Goal: Information Seeking & Learning: Learn about a topic

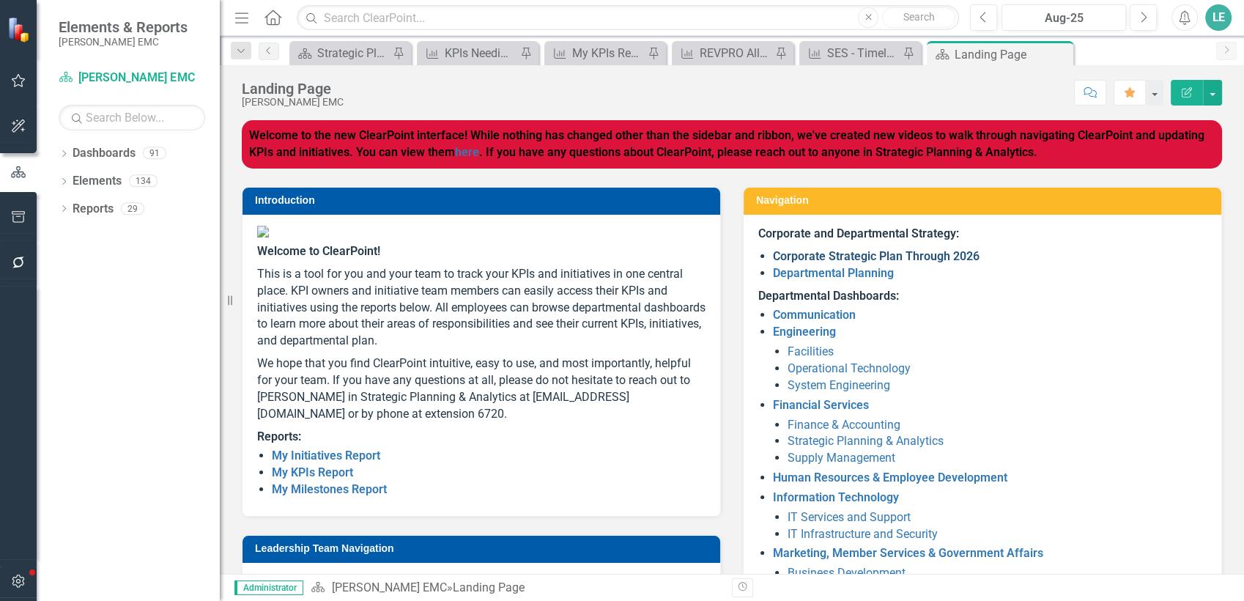
click at [794, 259] on link "Corporate Strategic Plan Through 2026" at bounding box center [876, 256] width 207 height 14
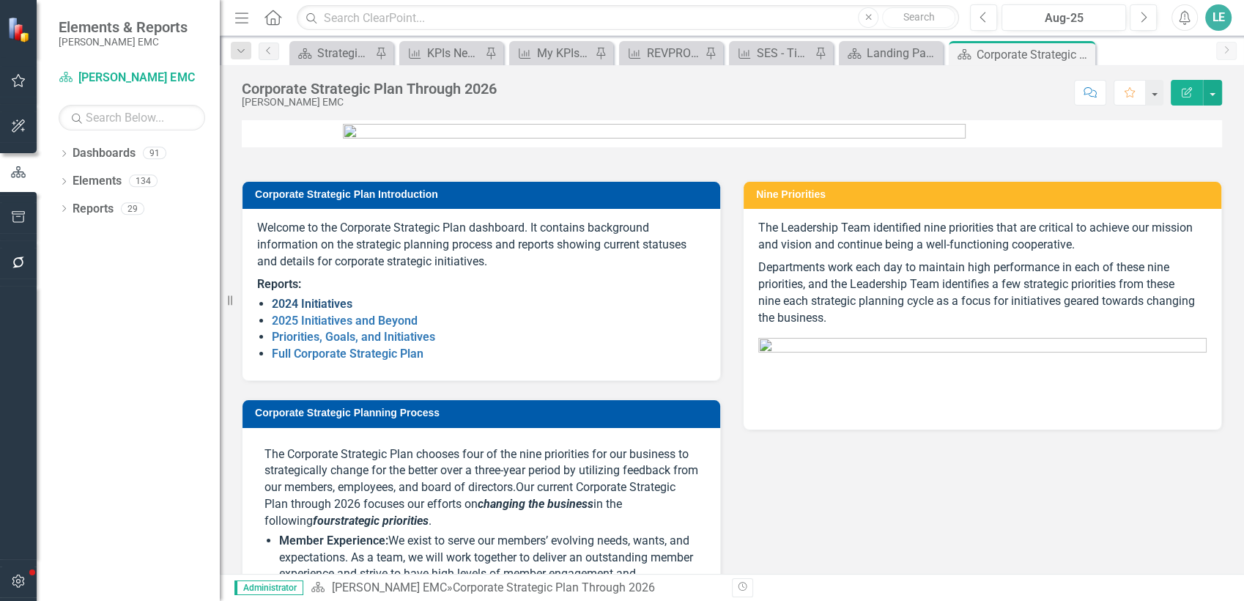
click at [300, 273] on p "Welcome to the Corporate Strategic Plan dashboard. It contains background infor…" at bounding box center [481, 247] width 449 height 54
click at [327, 311] on link "2024 Initiatives" at bounding box center [312, 304] width 81 height 14
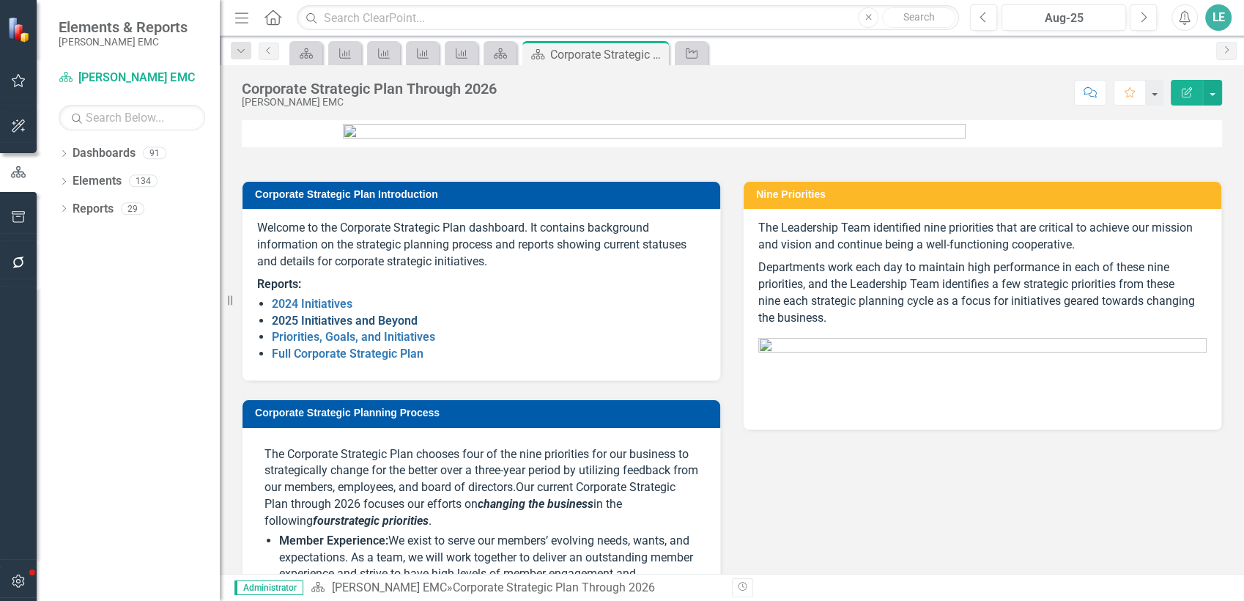
click at [369, 328] on link "2025 Initiatives and Beyond" at bounding box center [345, 321] width 146 height 14
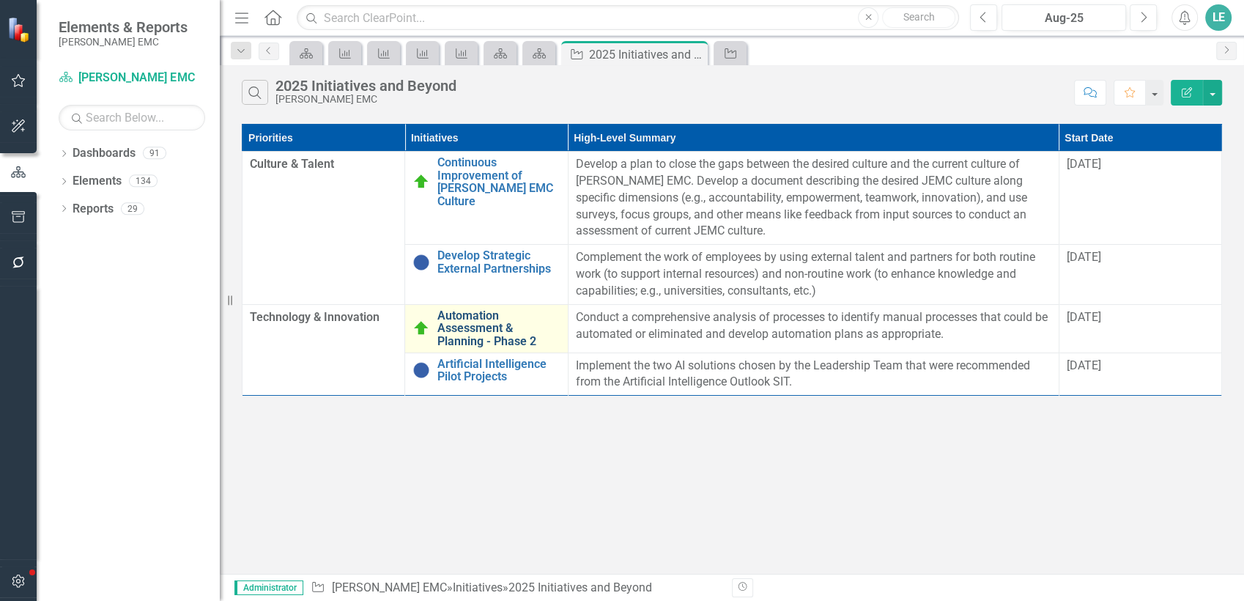
click at [470, 320] on link "Automation Assessment & Planning - Phase 2" at bounding box center [499, 328] width 122 height 39
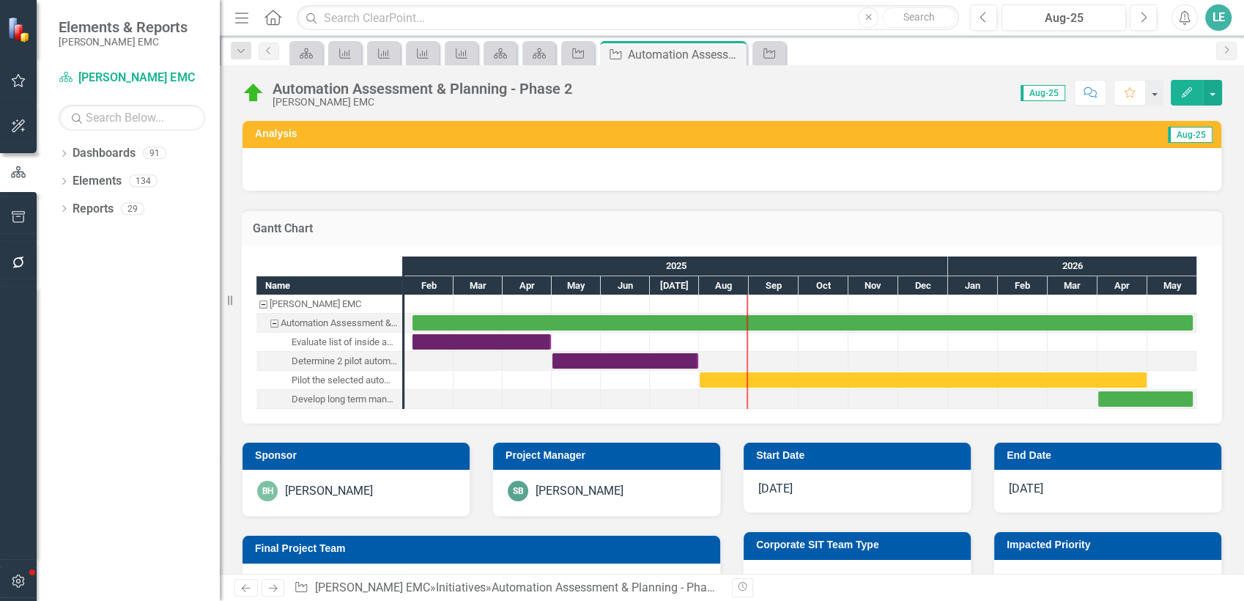
scroll to position [81, 0]
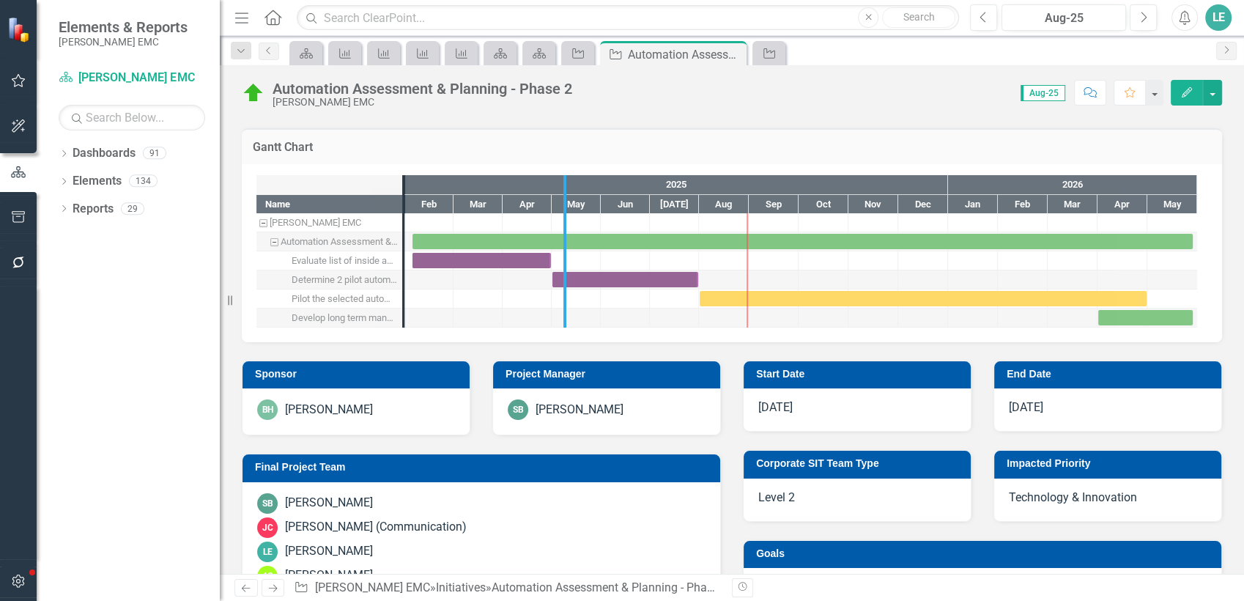
drag, startPoint x: 399, startPoint y: 281, endPoint x: 561, endPoint y: 261, distance: 162.5
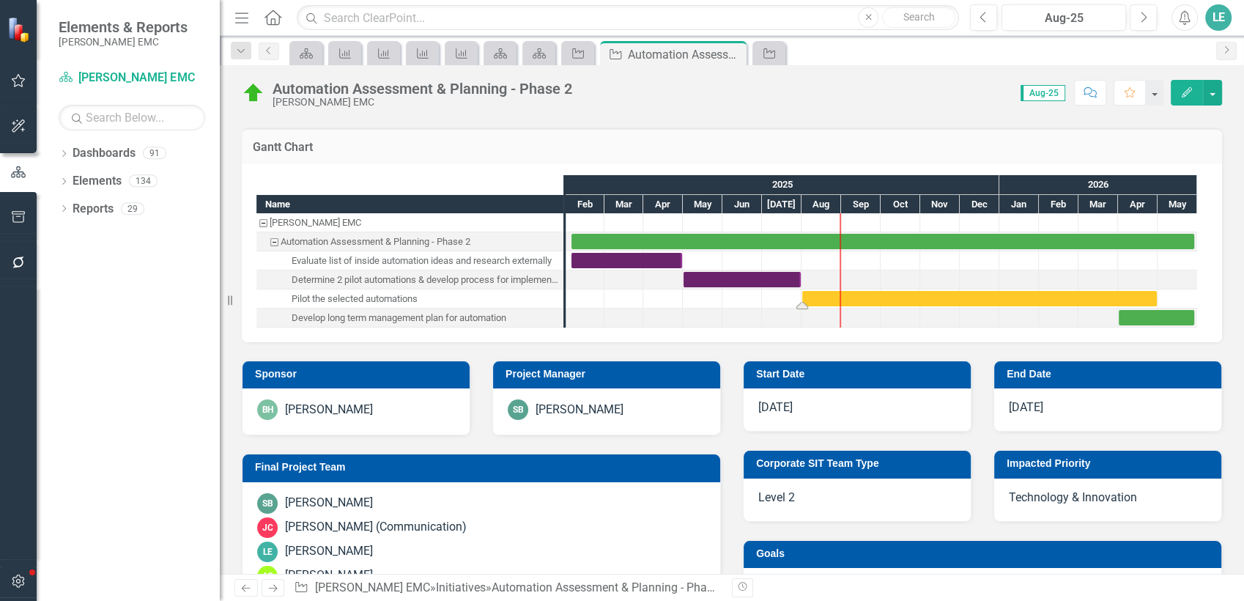
click at [975, 296] on div "Task: Start date: 2025-08-01 End date: 2026-04-30" at bounding box center [980, 298] width 355 height 15
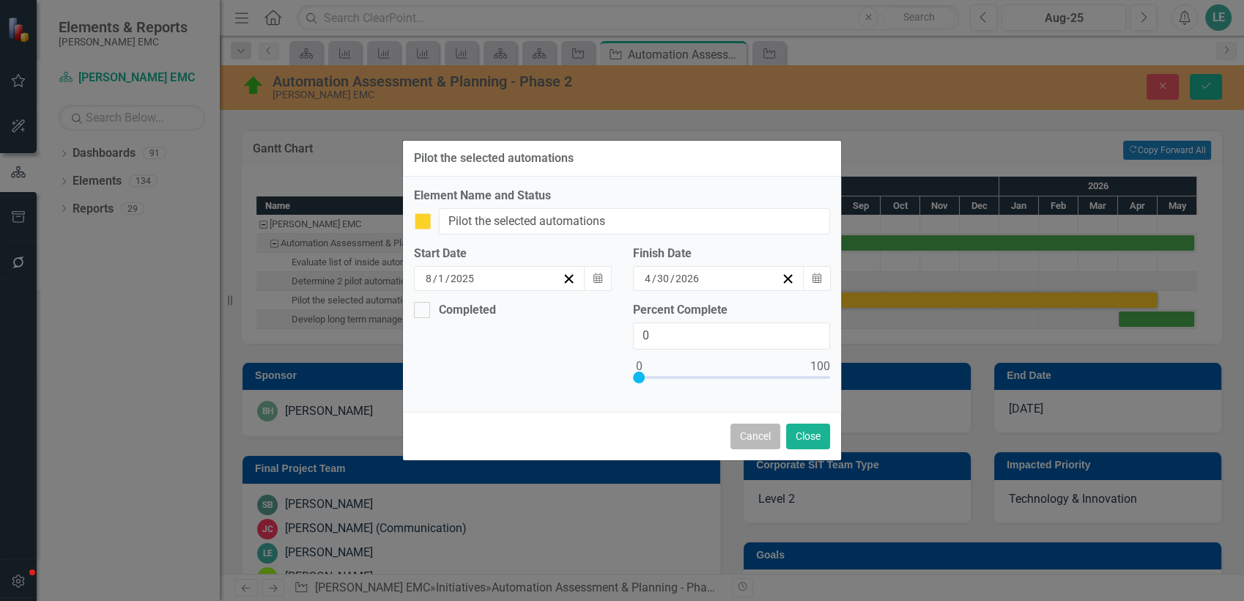
click at [751, 442] on button "Cancel" at bounding box center [756, 437] width 50 height 26
